Goal: Task Accomplishment & Management: Complete application form

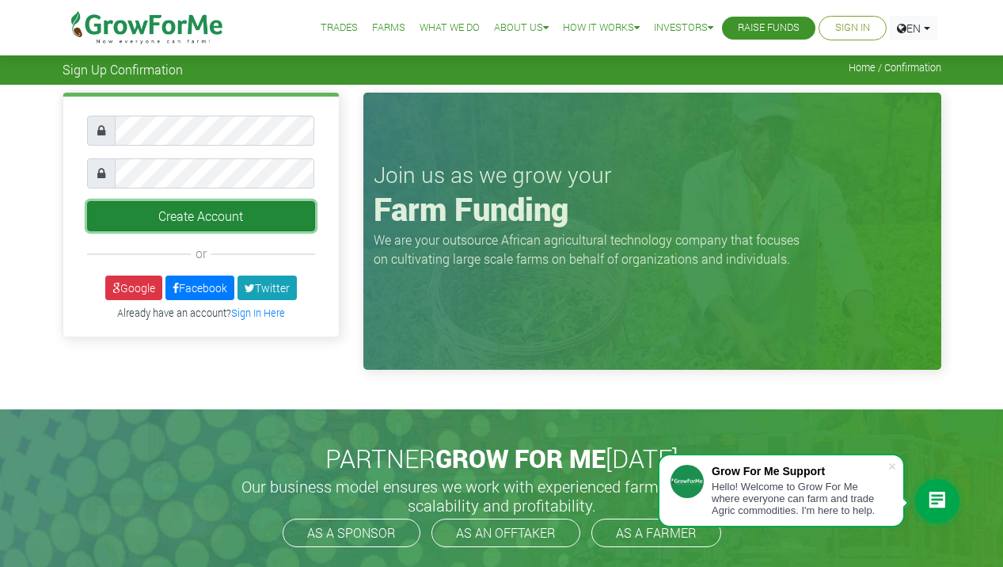
click at [160, 214] on button "Create Account" at bounding box center [201, 216] width 228 height 30
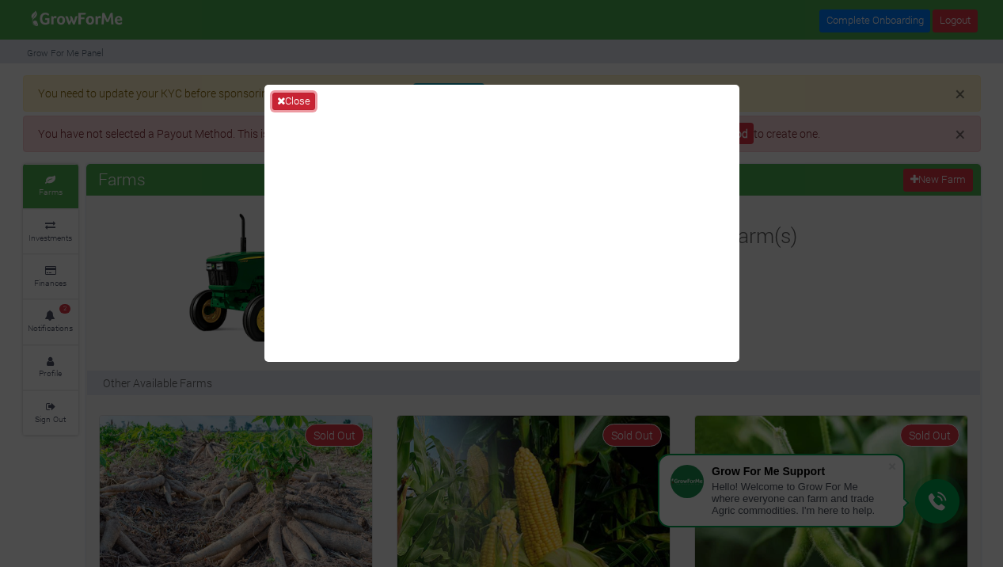
click at [280, 102] on icon at bounding box center [281, 101] width 8 height 10
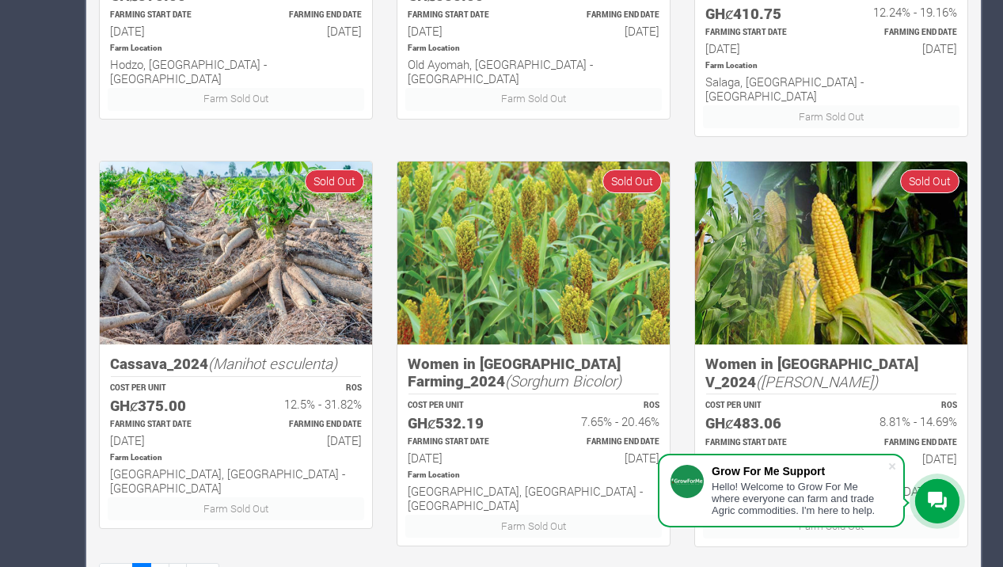
scroll to position [1084, 0]
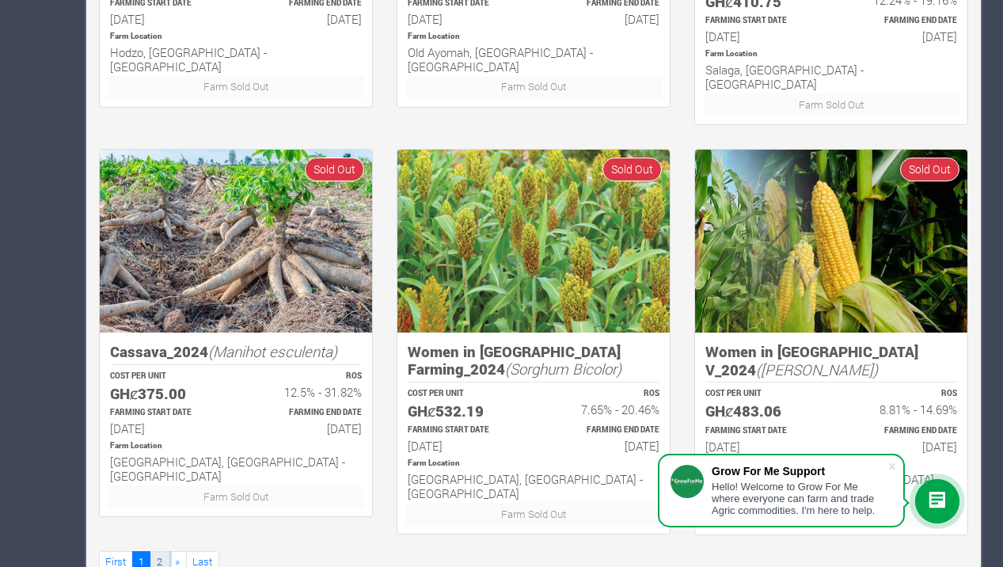
click at [154, 551] on link "2" at bounding box center [159, 562] width 19 height 23
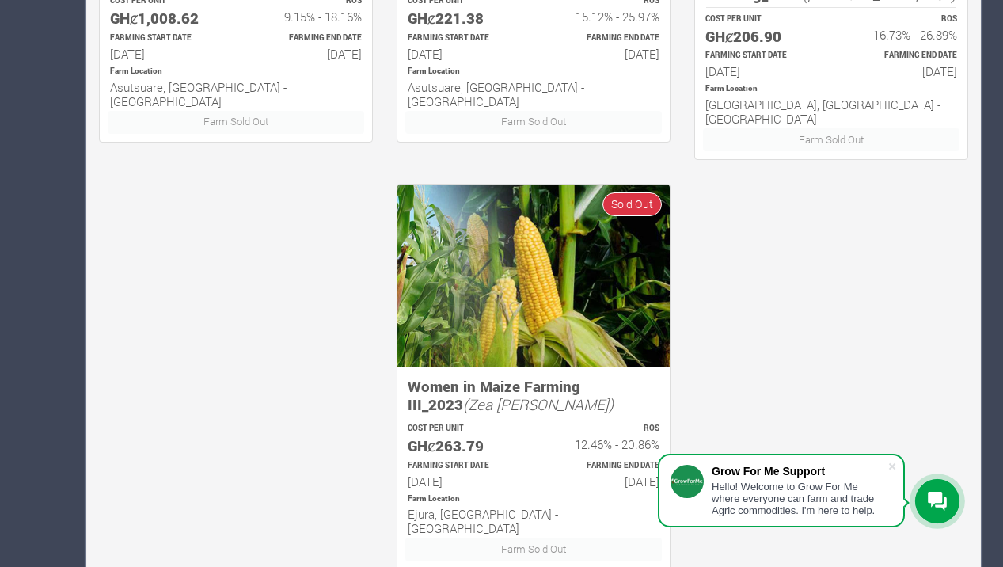
scroll to position [1085, 0]
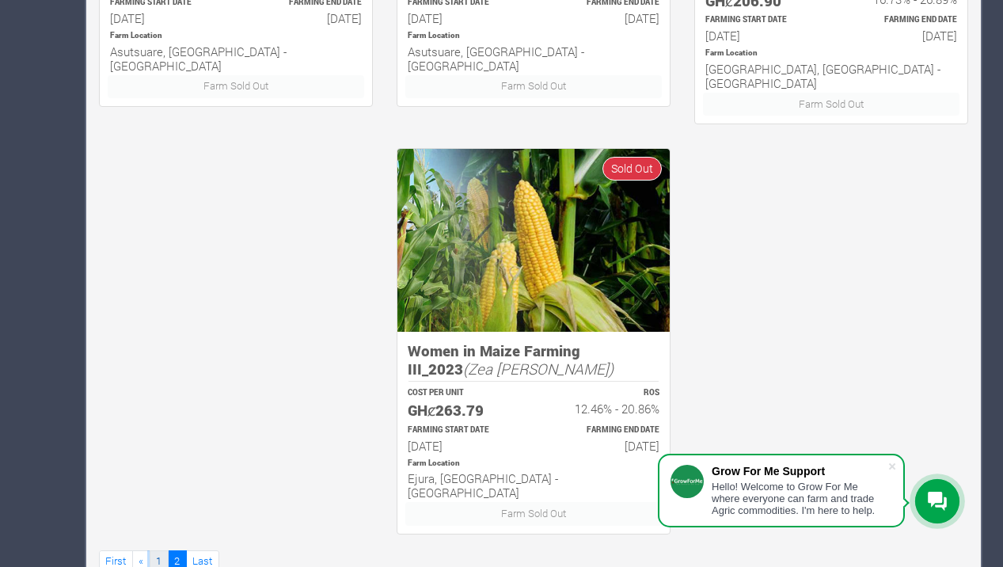
click at [153, 550] on link "1" at bounding box center [159, 561] width 19 height 23
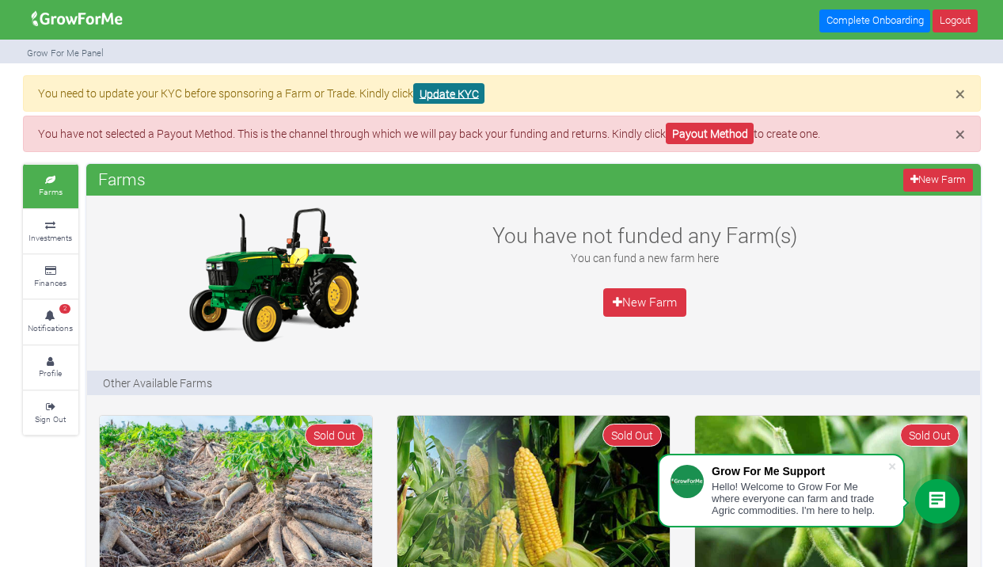
click at [449, 95] on link "Update KYC" at bounding box center [448, 93] width 71 height 21
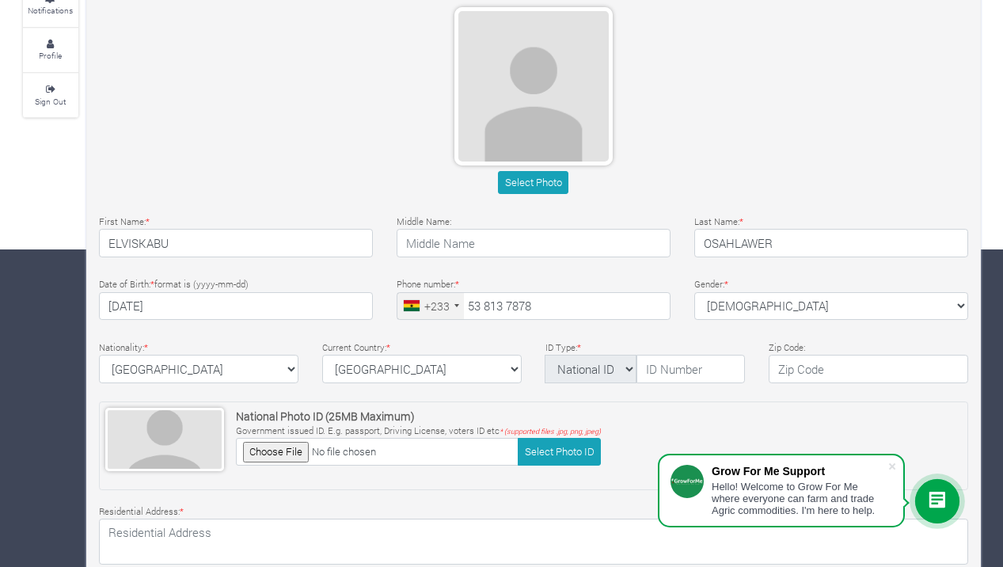
scroll to position [328, 0]
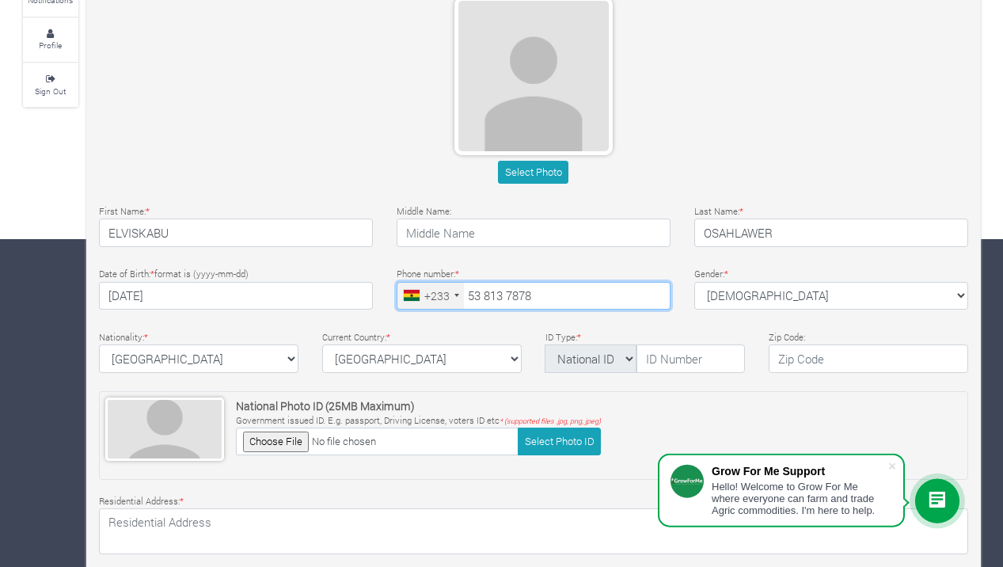
click at [547, 296] on input "53 813 7878" at bounding box center [534, 296] width 274 height 28
type input "5"
type input "21421038"
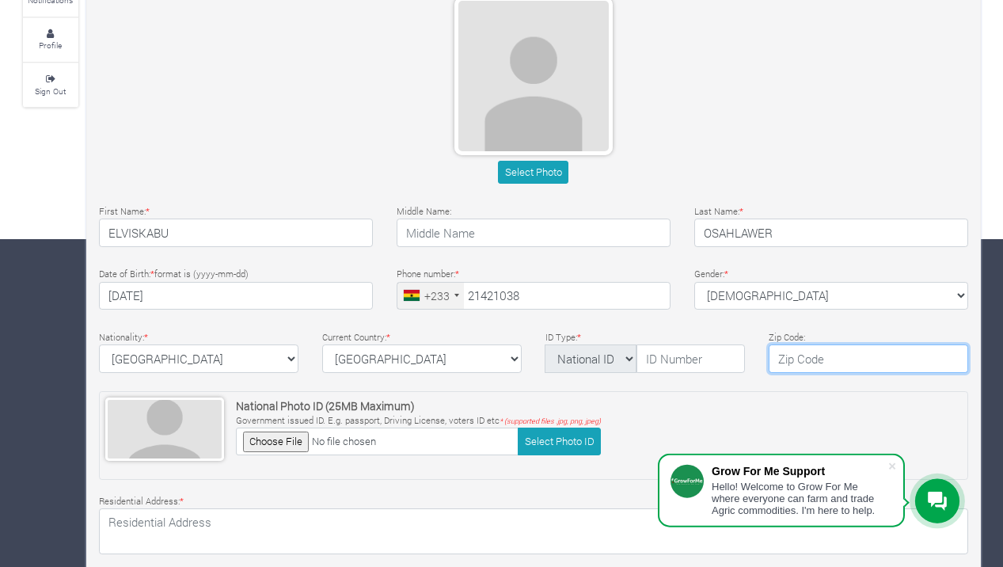
click at [788, 359] on input "text" at bounding box center [867, 358] width 199 height 28
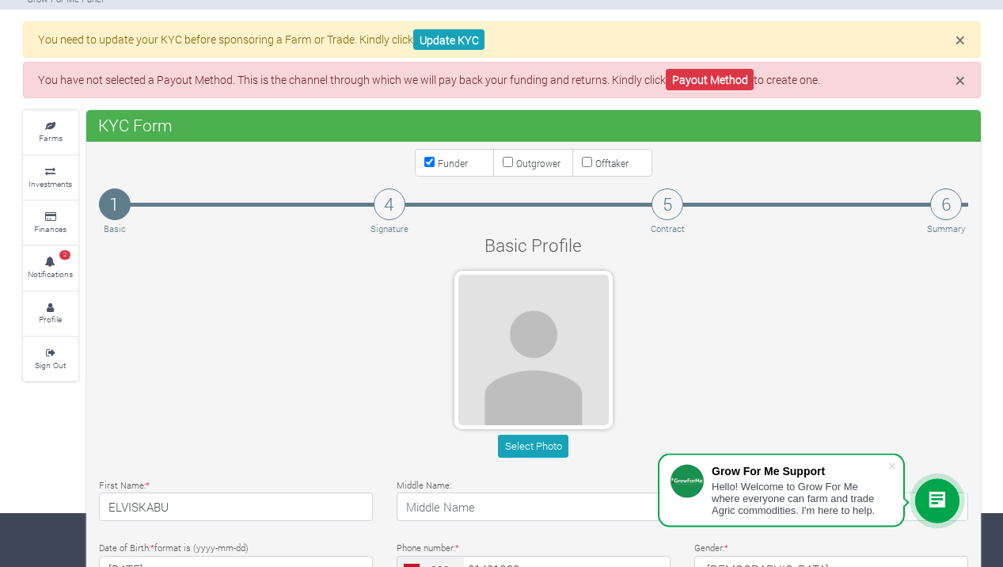
scroll to position [57, 0]
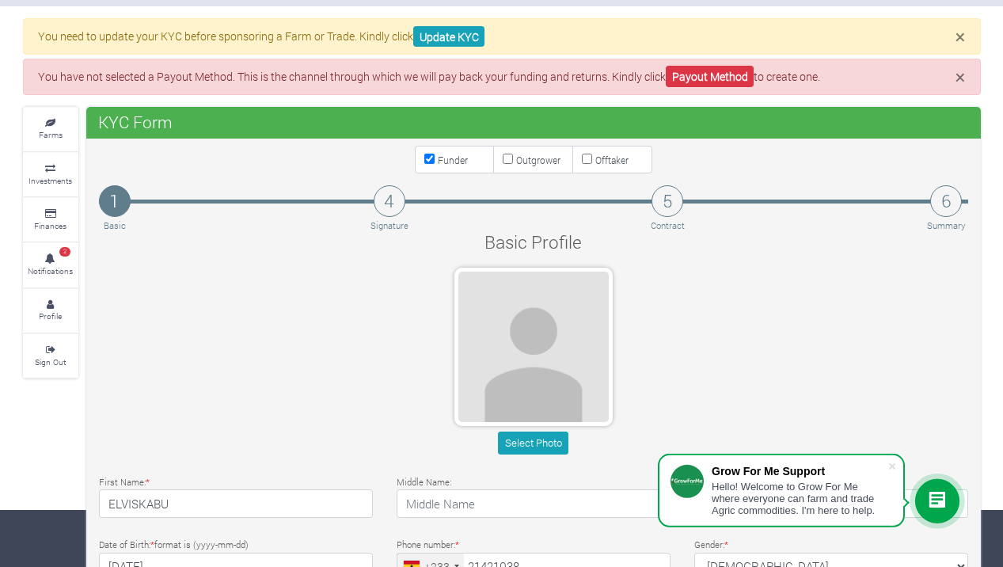
type input "23321"
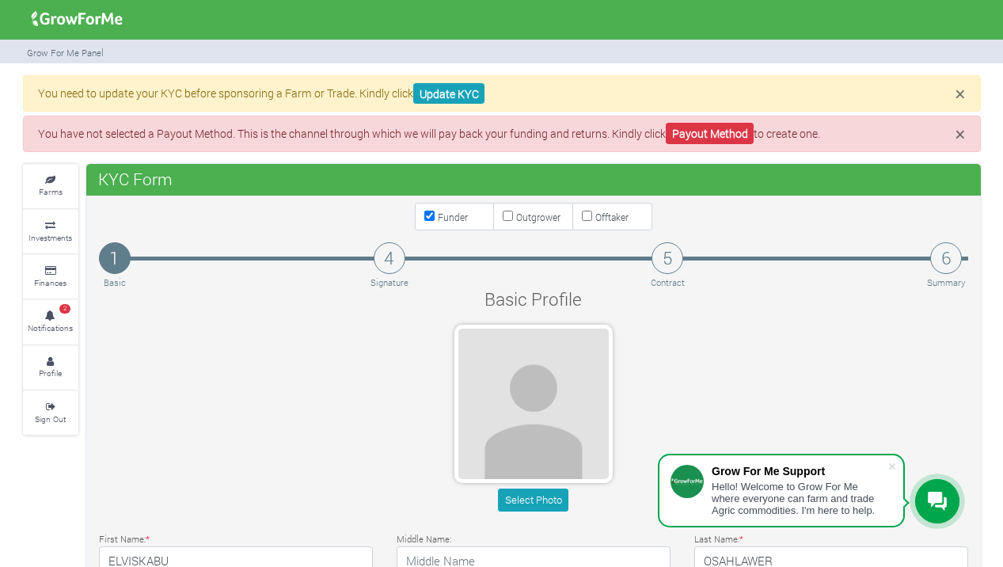
type input "23321"
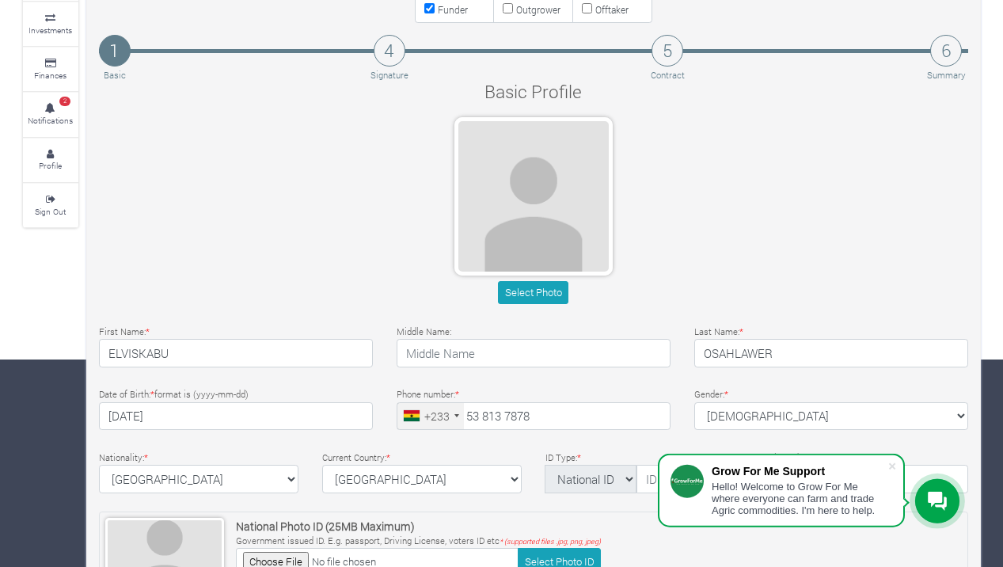
scroll to position [206, 0]
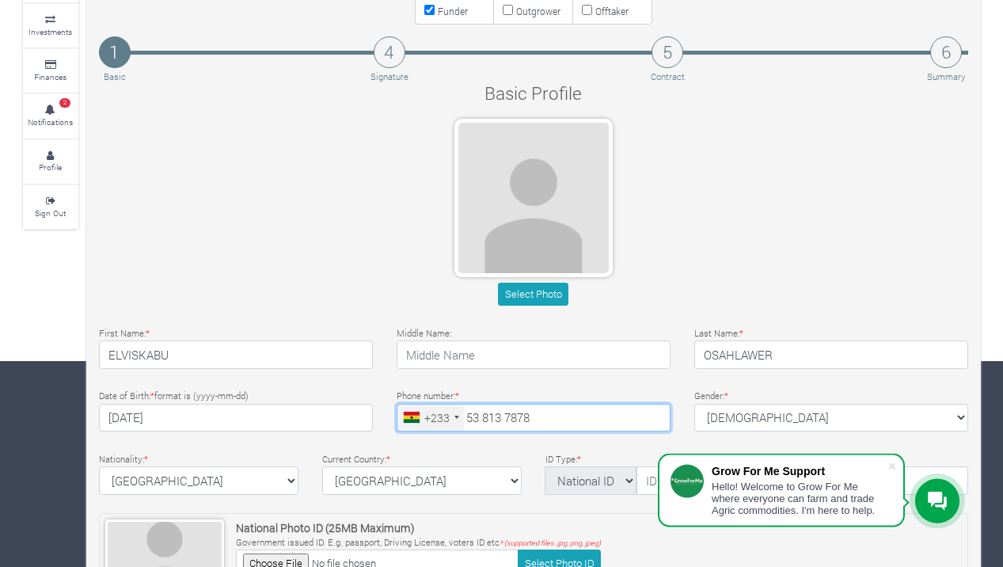
drag, startPoint x: 466, startPoint y: 416, endPoint x: 612, endPoint y: 415, distance: 145.6
click at [612, 415] on input "53 813 7878" at bounding box center [534, 418] width 274 height 28
type input "21421038"
click at [775, 159] on div "Select Photo" at bounding box center [533, 215] width 893 height 193
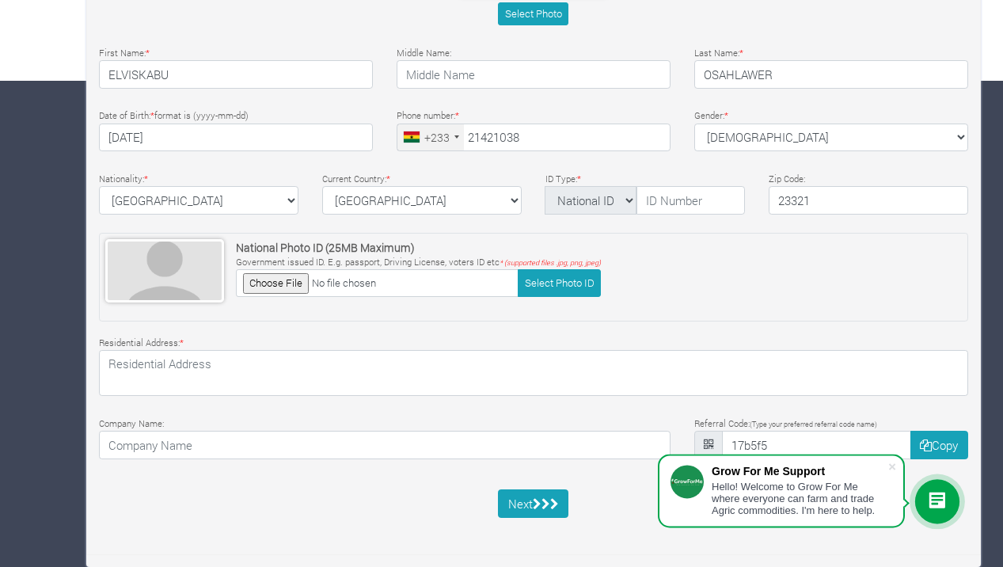
scroll to position [499, 0]
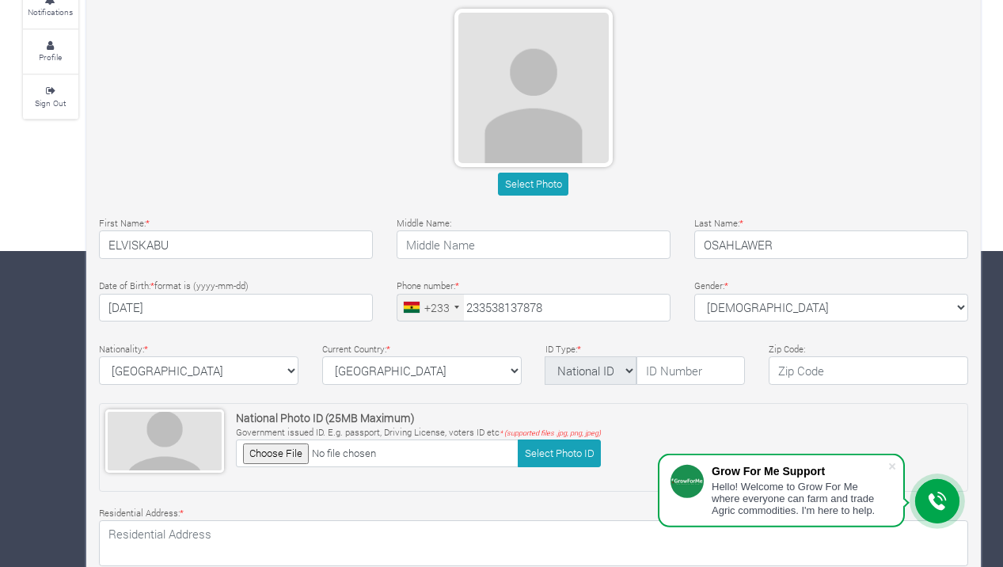
type input "23321"
type input "53 813 7878"
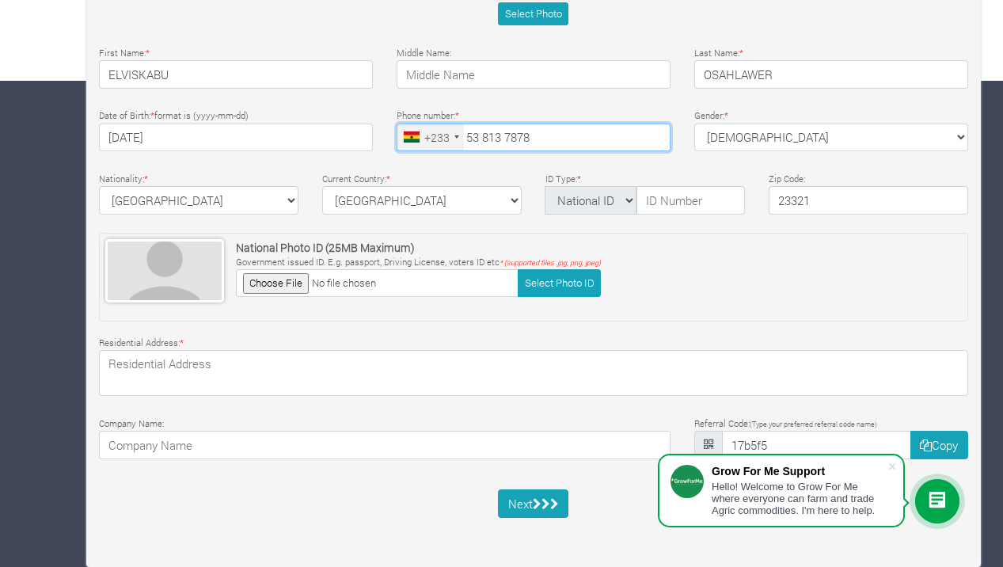
drag, startPoint x: 465, startPoint y: 123, endPoint x: 561, endPoint y: 123, distance: 95.8
click at [561, 123] on input "53 813 7878" at bounding box center [534, 137] width 274 height 28
type input "21421038"
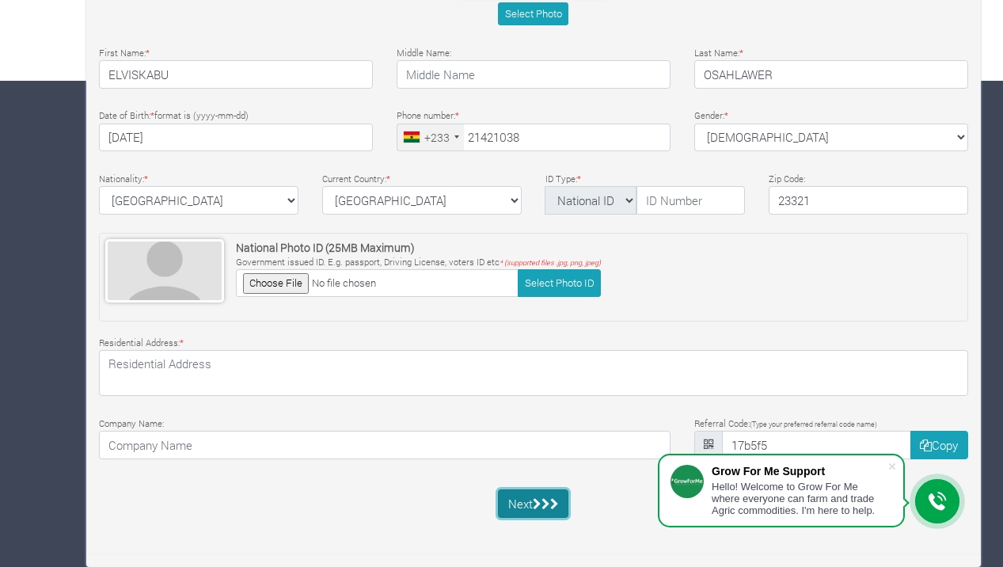
click at [513, 507] on button "Next" at bounding box center [533, 503] width 70 height 28
click at [511, 508] on button "Next" at bounding box center [533, 503] width 70 height 28
click at [545, 186] on select "National ID Ghana ID Passport Drivers" at bounding box center [591, 200] width 93 height 28
select select "Passport"
click option "Passport" at bounding box center [0, 0] width 0 height 0
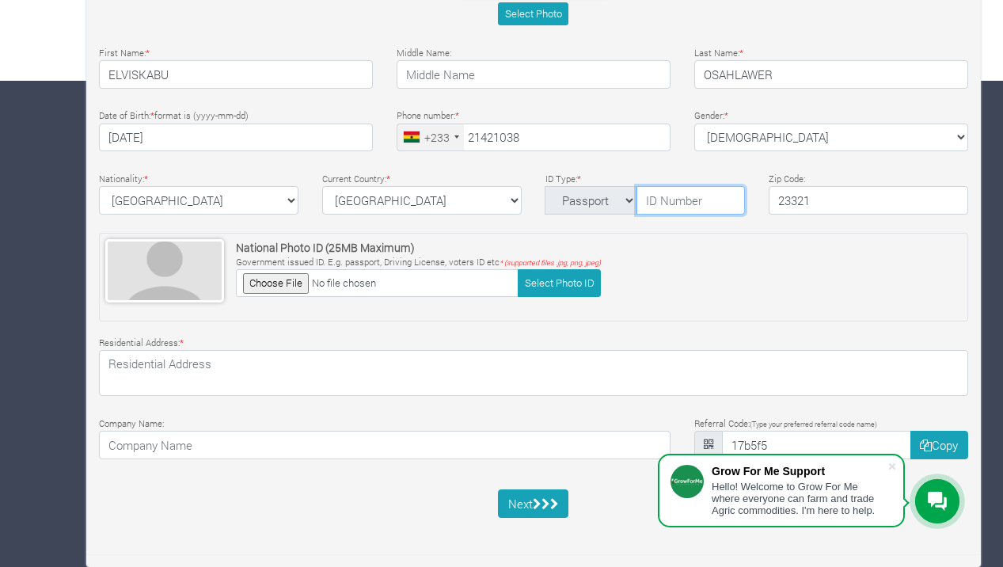
click at [657, 186] on input "text" at bounding box center [690, 200] width 108 height 28
type input "H174125"
click at [528, 502] on button "Next" at bounding box center [533, 503] width 70 height 28
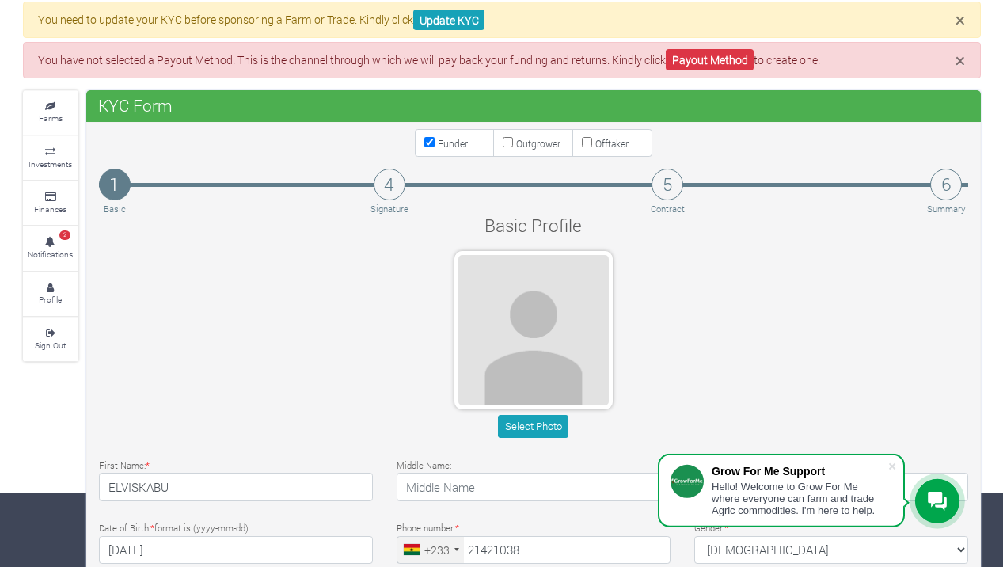
scroll to position [0, 0]
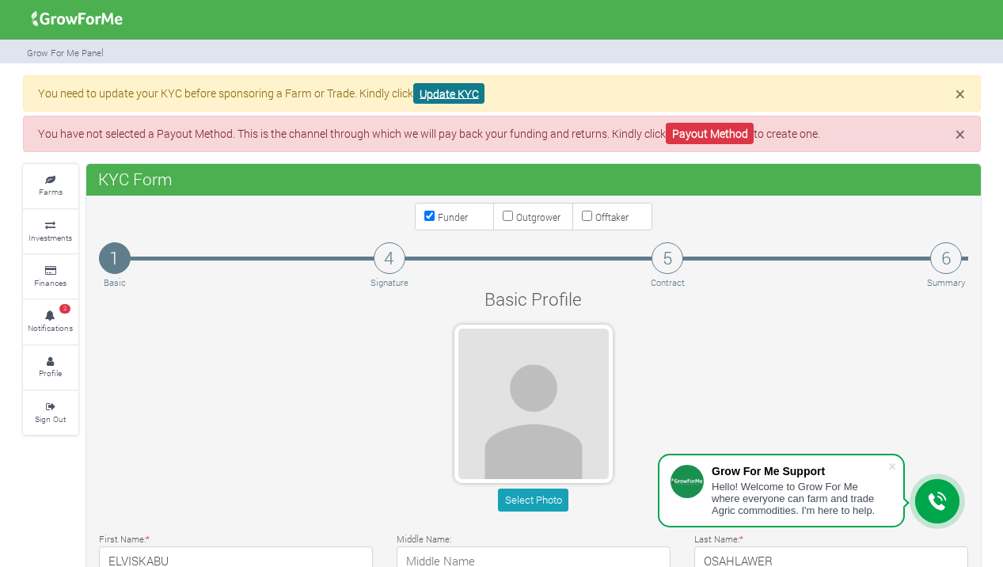
click at [446, 93] on link "Update KYC" at bounding box center [448, 93] width 71 height 21
type input "53 813 7878"
click at [58, 191] on small "Farms" at bounding box center [51, 191] width 24 height 11
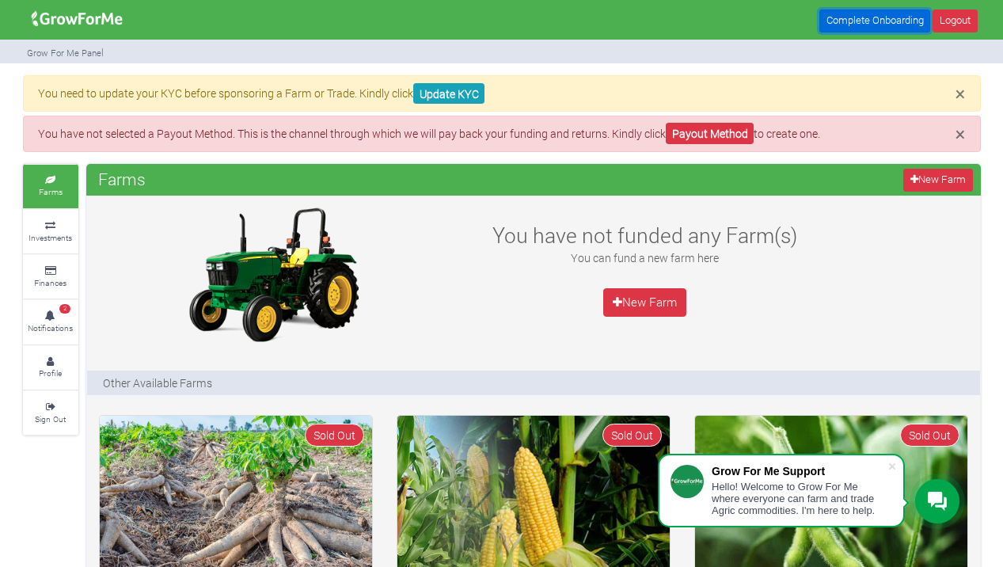
click at [865, 18] on link "Complete Onboarding" at bounding box center [874, 20] width 111 height 23
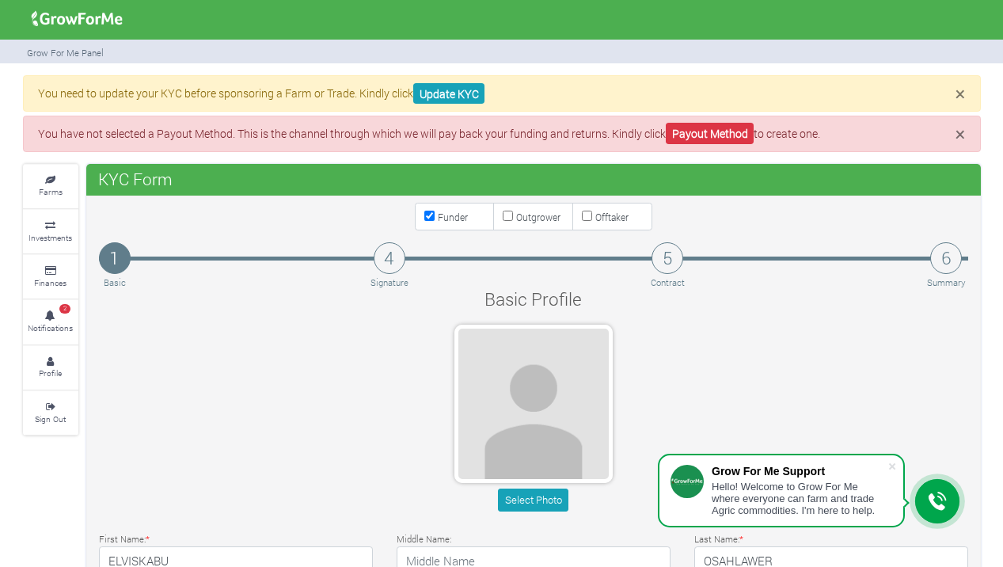
type input "53 813 7878"
click at [49, 192] on small "Farms" at bounding box center [51, 191] width 24 height 11
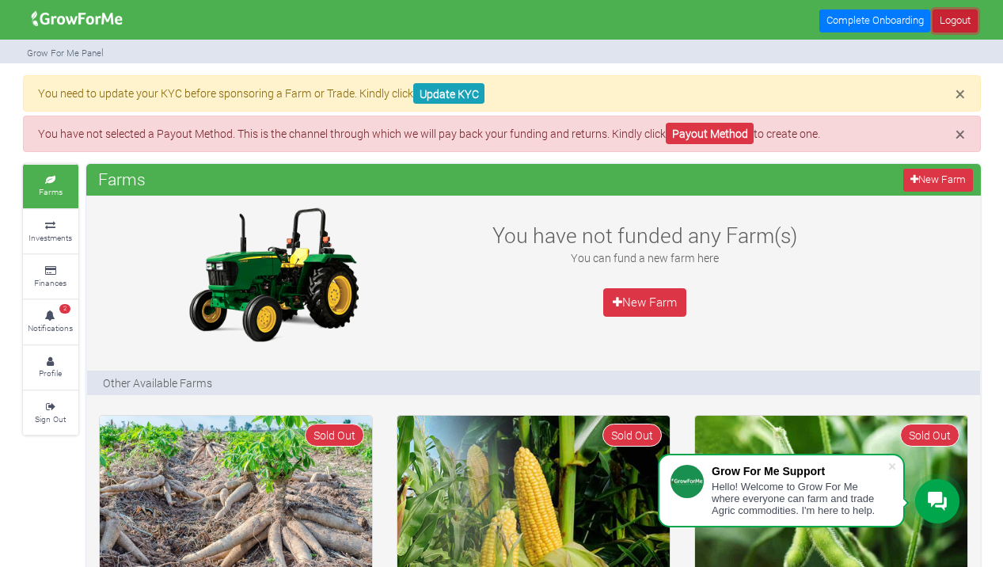
click at [938, 22] on link "Logout" at bounding box center [954, 20] width 44 height 23
